Goal: Task Accomplishment & Management: Complete application form

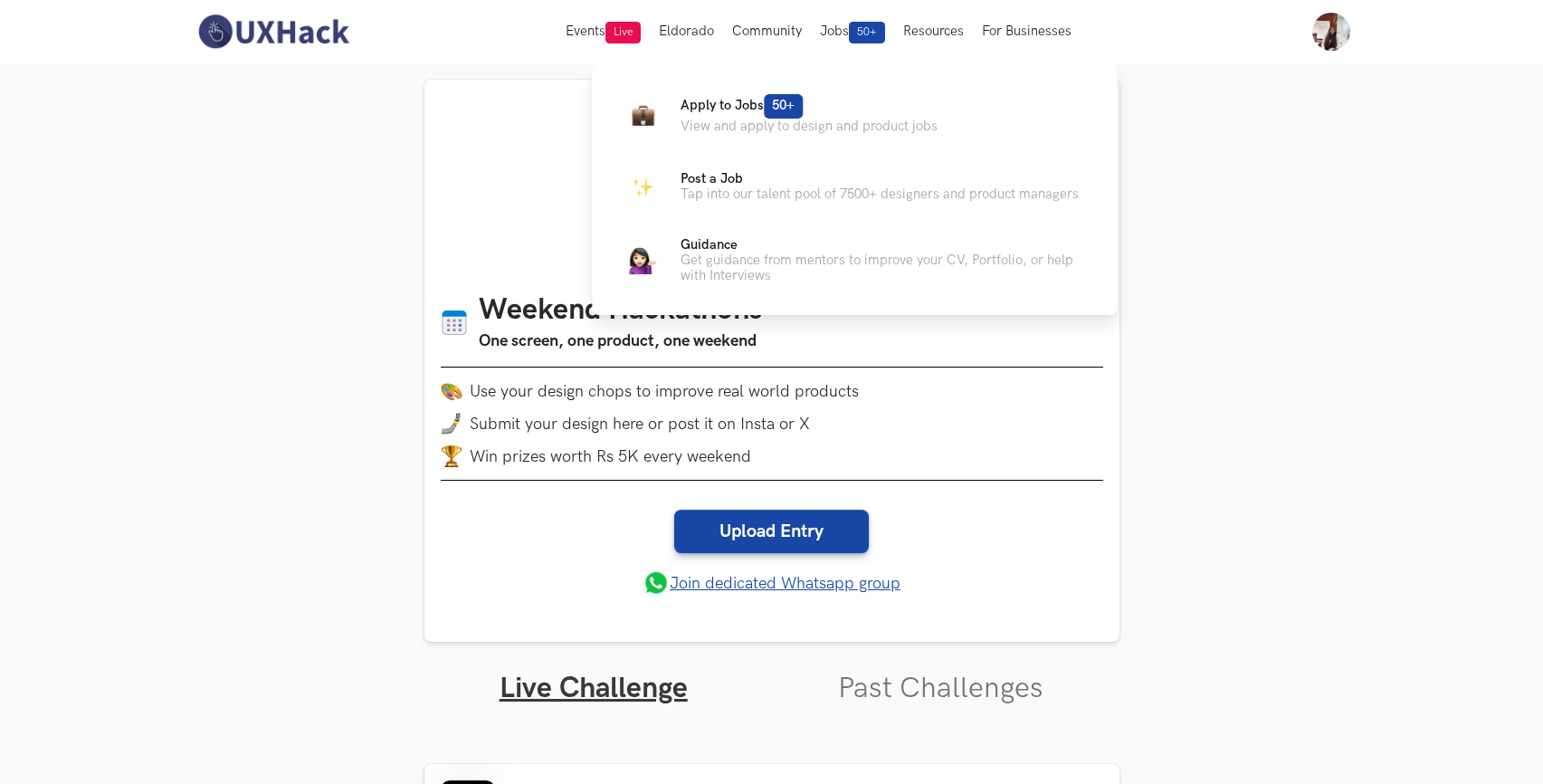
click at [765, 138] on ul "Apply to Jobs 50+ View and apply to design and product jobs Post a Job Tap into…" at bounding box center [854, 187] width 467 height 191
click at [781, 117] on span "50+" at bounding box center [783, 106] width 39 height 24
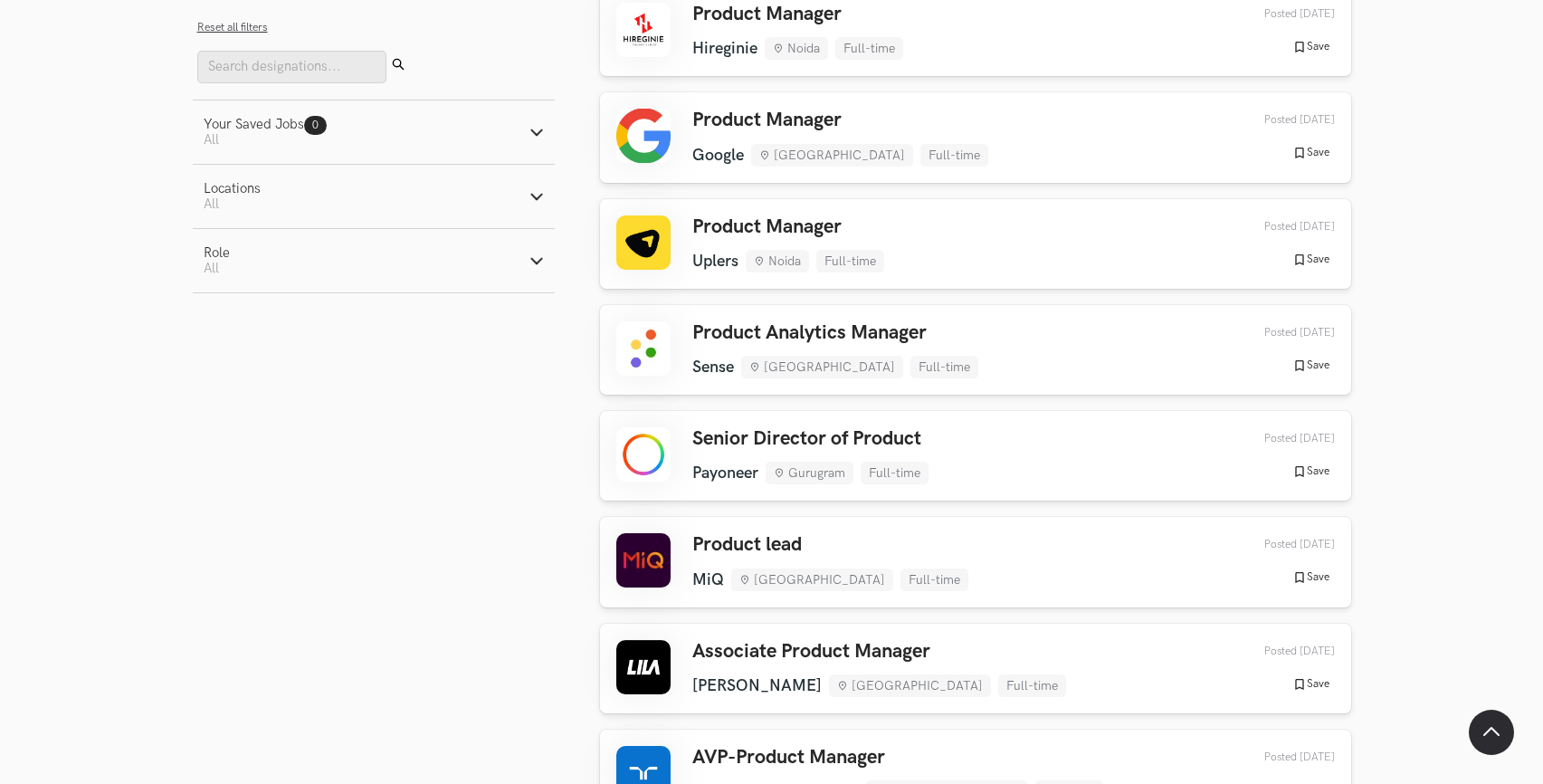
scroll to position [965, 0]
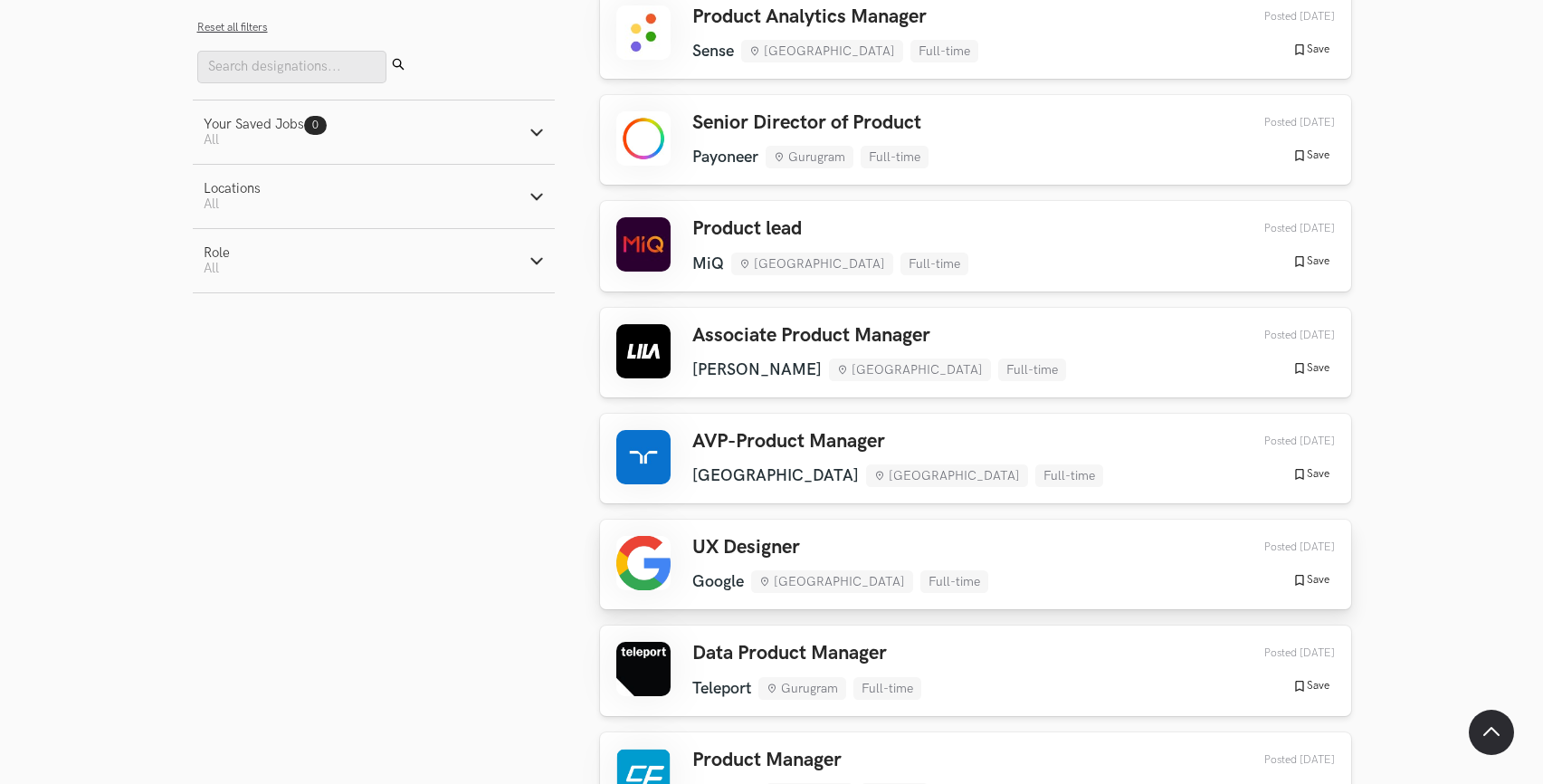
click at [735, 567] on div "UX Designer Google [GEOGRAPHIC_DATA] Full-time Google [GEOGRAPHIC_DATA] Full-ti…" at bounding box center [840, 563] width 296 height 57
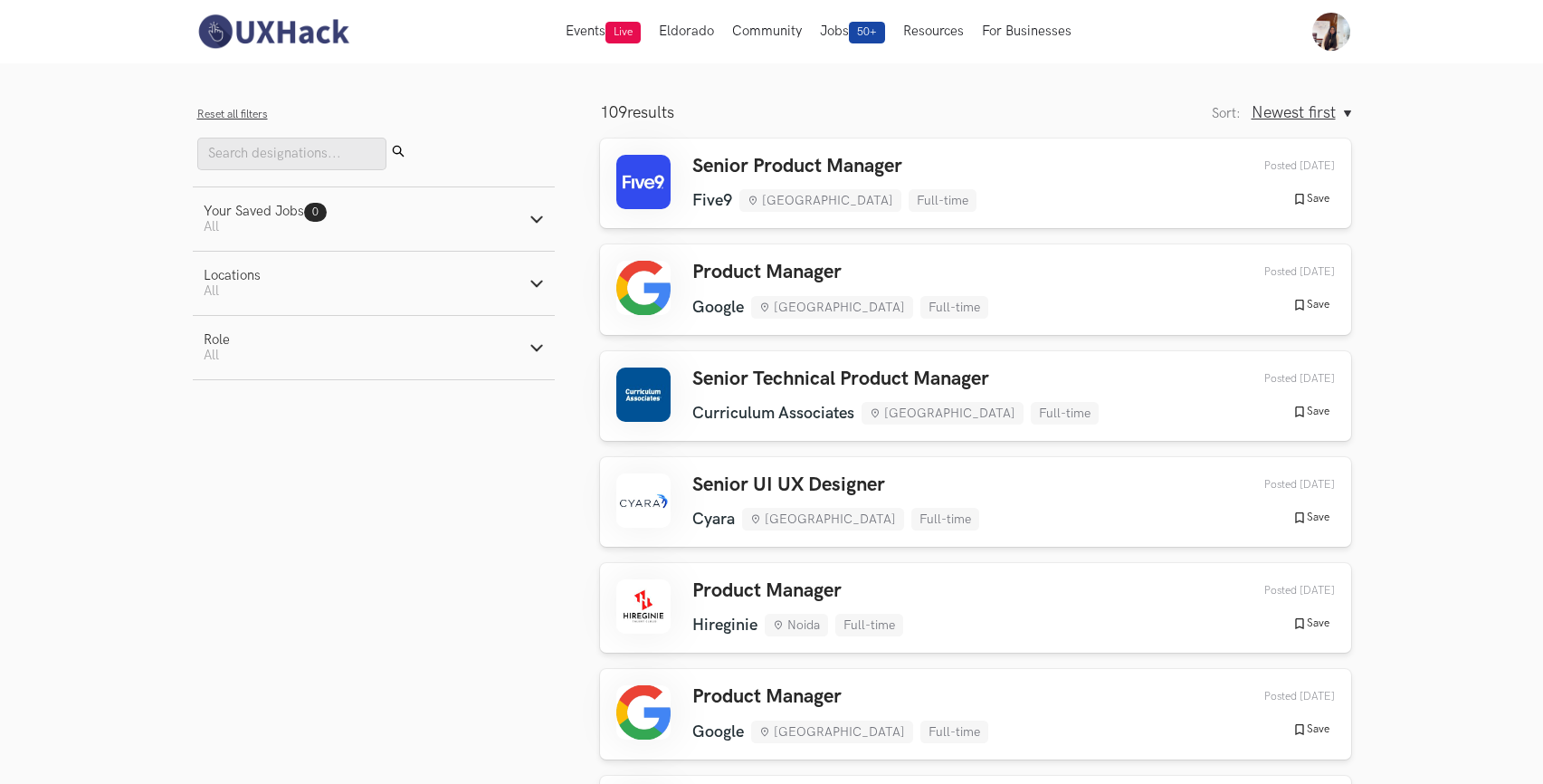
scroll to position [0, 0]
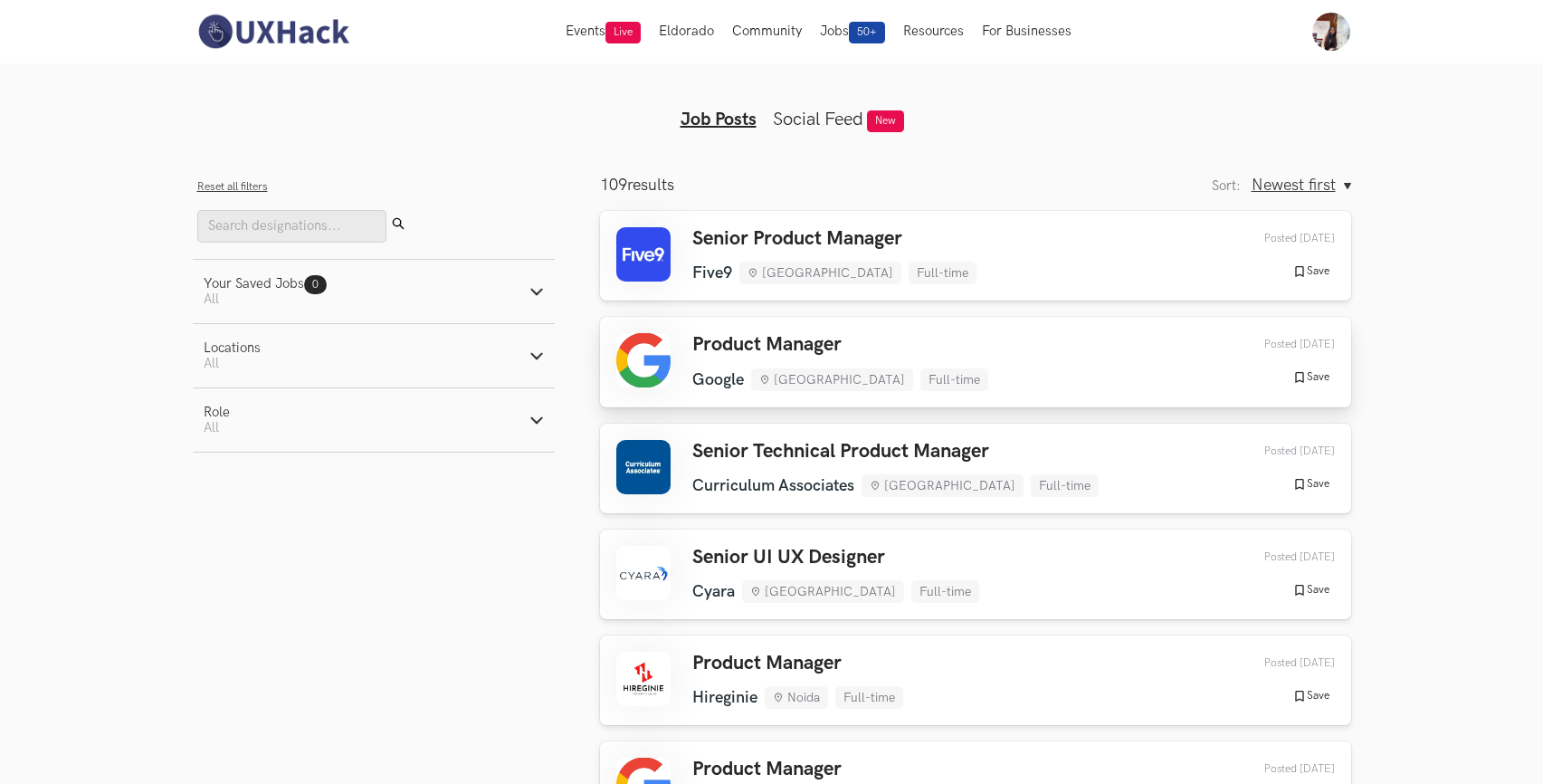
click at [791, 353] on h3 "Product Manager" at bounding box center [840, 344] width 296 height 23
click at [833, 122] on link "Social Feed" at bounding box center [818, 119] width 91 height 21
